Goal: Transaction & Acquisition: Purchase product/service

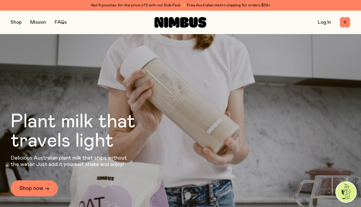
scroll to position [59, 0]
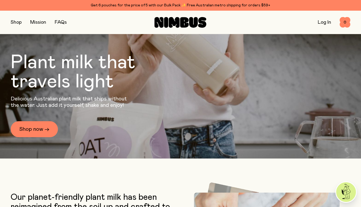
click at [33, 129] on link "Shop now →" at bounding box center [34, 129] width 47 height 16
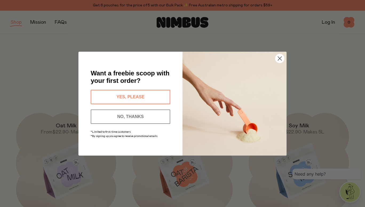
click at [129, 95] on button "YES, PLEASE" at bounding box center [131, 97] width 80 height 14
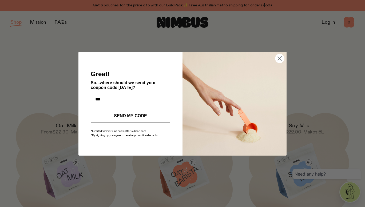
type input "**********"
click at [141, 114] on button "SEND MY CODE" at bounding box center [131, 116] width 80 height 14
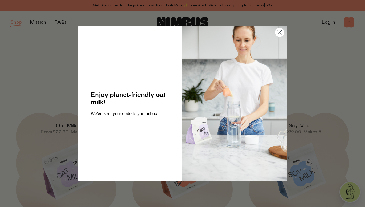
click at [280, 33] on circle "Close dialog" at bounding box center [280, 32] width 9 height 9
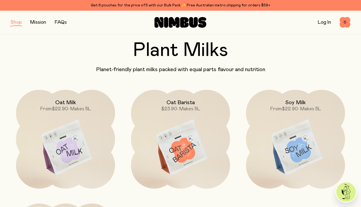
scroll to position [27, 0]
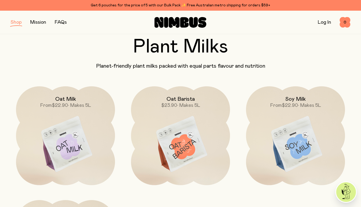
click at [183, 148] on img at bounding box center [180, 144] width 99 height 116
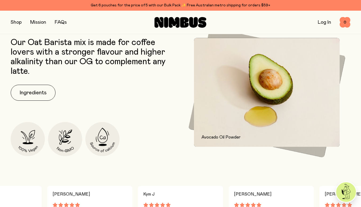
scroll to position [133, 0]
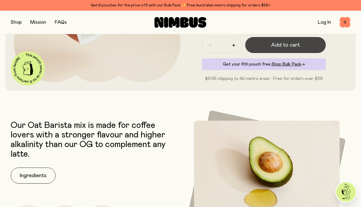
click at [288, 44] on span "Add to cart" at bounding box center [285, 44] width 29 height 7
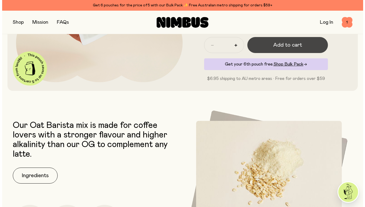
scroll to position [0, 0]
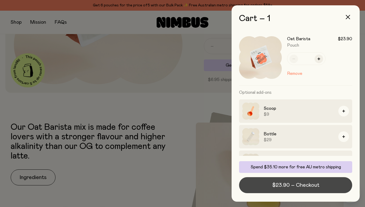
click at [299, 187] on span "$23.90 – Checkout" at bounding box center [295, 185] width 47 height 7
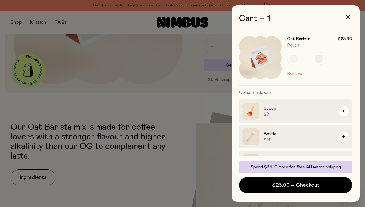
click at [348, 18] on icon "button" at bounding box center [348, 17] width 4 height 4
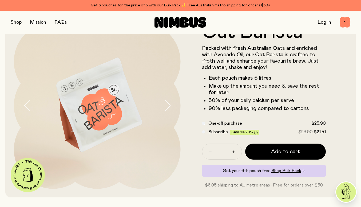
scroll to position [53, 0]
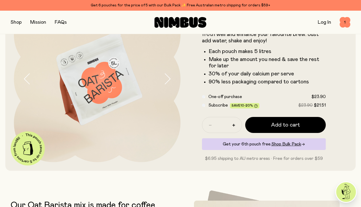
click at [166, 80] on icon "button" at bounding box center [167, 78] width 7 height 11
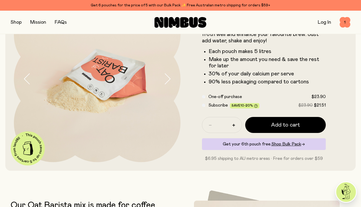
click at [166, 80] on icon "button" at bounding box center [167, 78] width 7 height 11
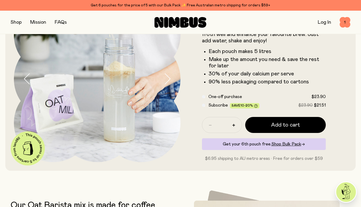
click at [166, 80] on icon "button" at bounding box center [167, 78] width 7 height 11
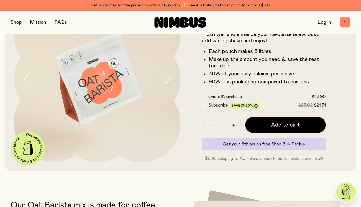
click at [166, 80] on icon "button" at bounding box center [167, 78] width 7 height 11
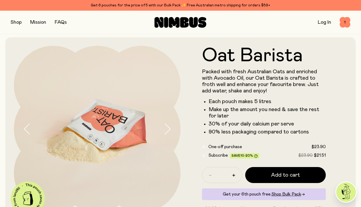
scroll to position [0, 0]
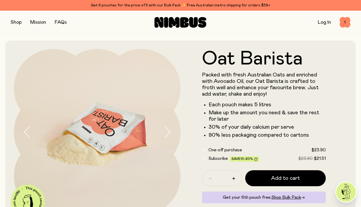
click at [58, 22] on link "FAQs" at bounding box center [61, 22] width 12 height 5
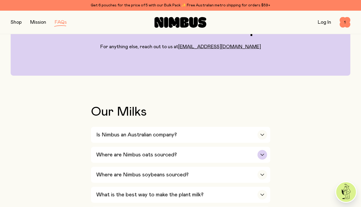
scroll to position [80, 0]
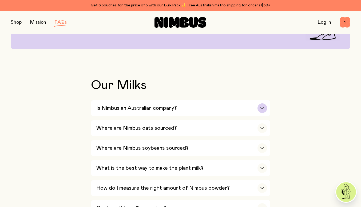
click at [263, 108] on icon "button" at bounding box center [262, 109] width 3 height 2
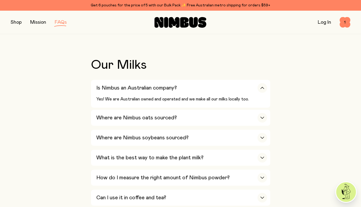
scroll to position [107, 0]
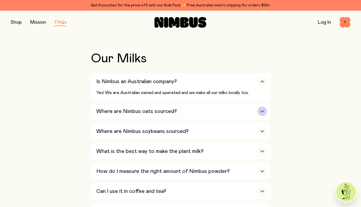
click at [261, 111] on icon "button" at bounding box center [262, 112] width 3 height 2
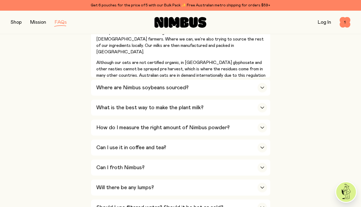
scroll to position [214, 0]
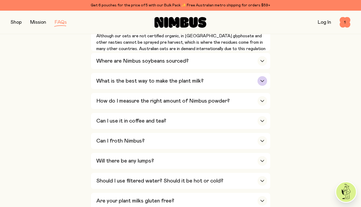
click at [264, 80] on icon "button" at bounding box center [262, 81] width 3 height 2
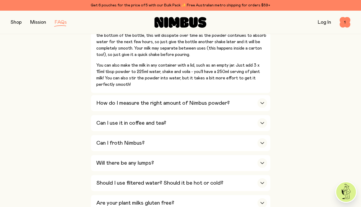
scroll to position [267, 0]
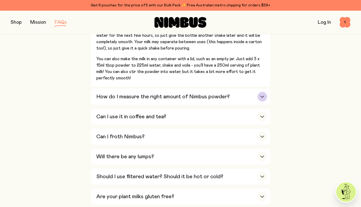
click at [261, 97] on icon "button" at bounding box center [262, 97] width 4 height 2
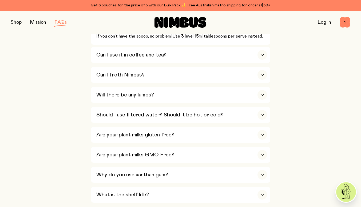
scroll to position [240, 0]
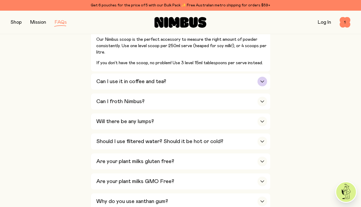
click at [260, 82] on div "button" at bounding box center [263, 82] width 10 height 10
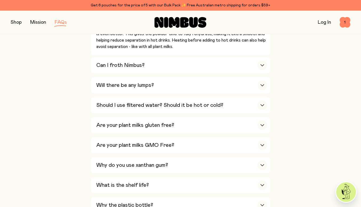
scroll to position [347, 0]
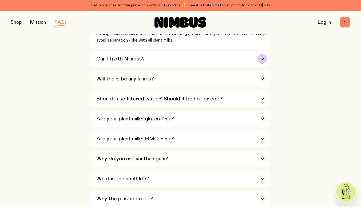
click at [263, 58] on icon "button" at bounding box center [262, 59] width 3 height 2
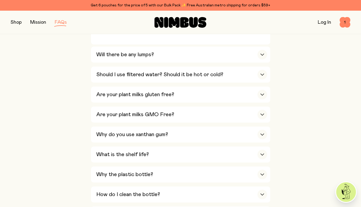
scroll to position [427, 0]
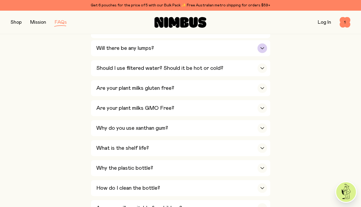
click at [260, 47] on div "button" at bounding box center [263, 49] width 10 height 10
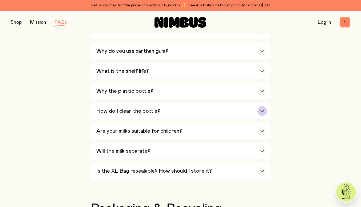
click at [260, 110] on icon "button" at bounding box center [262, 111] width 4 height 2
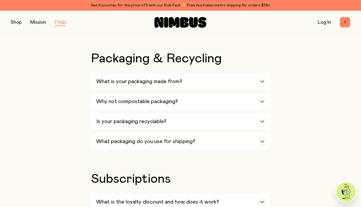
scroll to position [605, 0]
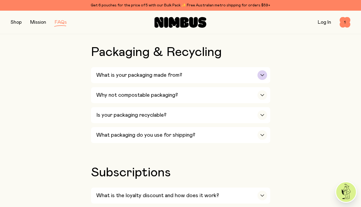
click at [262, 74] on icon "button" at bounding box center [262, 75] width 4 height 2
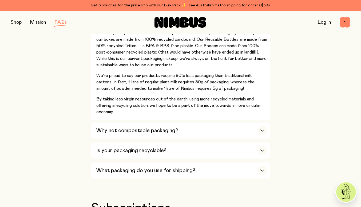
scroll to position [739, 0]
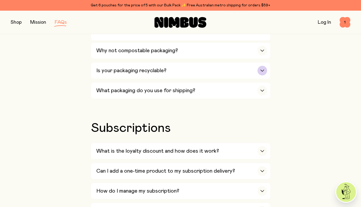
click at [263, 67] on div "button" at bounding box center [263, 71] width 10 height 10
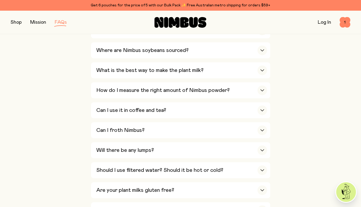
scroll to position [0, 0]
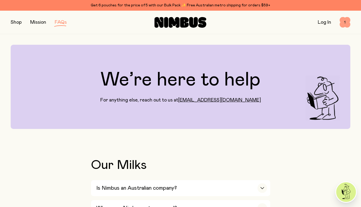
click at [347, 23] on span "1" at bounding box center [345, 22] width 11 height 11
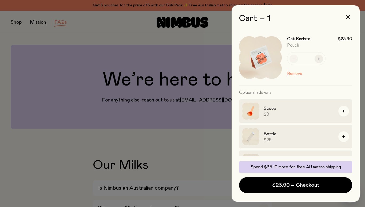
click at [347, 17] on icon "button" at bounding box center [348, 17] width 4 height 4
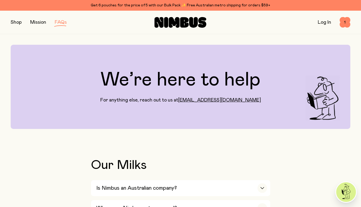
click at [323, 24] on link "Log In" at bounding box center [324, 22] width 13 height 5
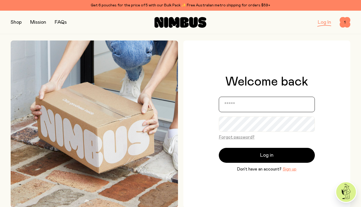
click at [244, 107] on input "email" at bounding box center [267, 104] width 96 height 15
type input "**********"
click at [292, 171] on button "Sign up" at bounding box center [290, 169] width 14 height 6
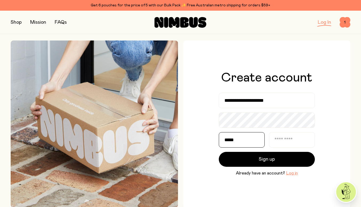
type input "*****"
type input "*******"
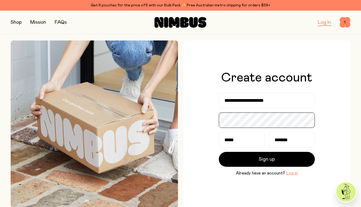
click at [191, 120] on div "**********" at bounding box center [266, 124] width 167 height 167
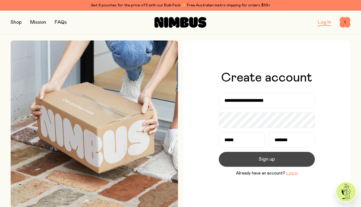
click at [266, 161] on span "Sign up" at bounding box center [267, 159] width 16 height 7
